Goal: Task Accomplishment & Management: Manage account settings

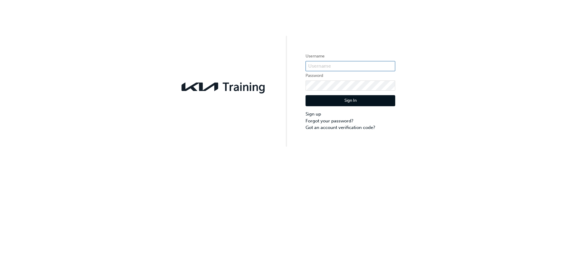
type input "Kau84001h6"
click at [462, 102] on div "Username Kau84001h6 Password Sign In Sign up Forgot your password? Got an accou…" at bounding box center [287, 73] width 574 height 146
type input "Kau84001h6"
click at [352, 68] on input "Kau84001h6" at bounding box center [350, 66] width 90 height 10
click at [302, 145] on div "Username Kau84001h6 Password Sign In Sign up Forgot your password? Got an accou…" at bounding box center [287, 73] width 574 height 146
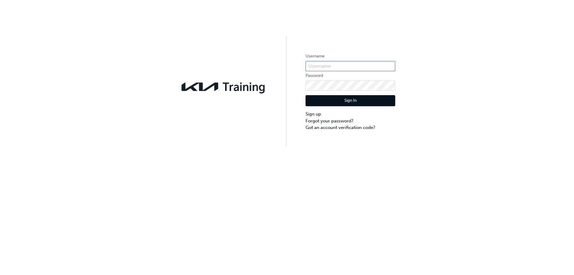
type input "Kau84001h6"
click at [340, 103] on button "Sign In" at bounding box center [350, 100] width 90 height 11
